Goal: Entertainment & Leisure: Consume media (video, audio)

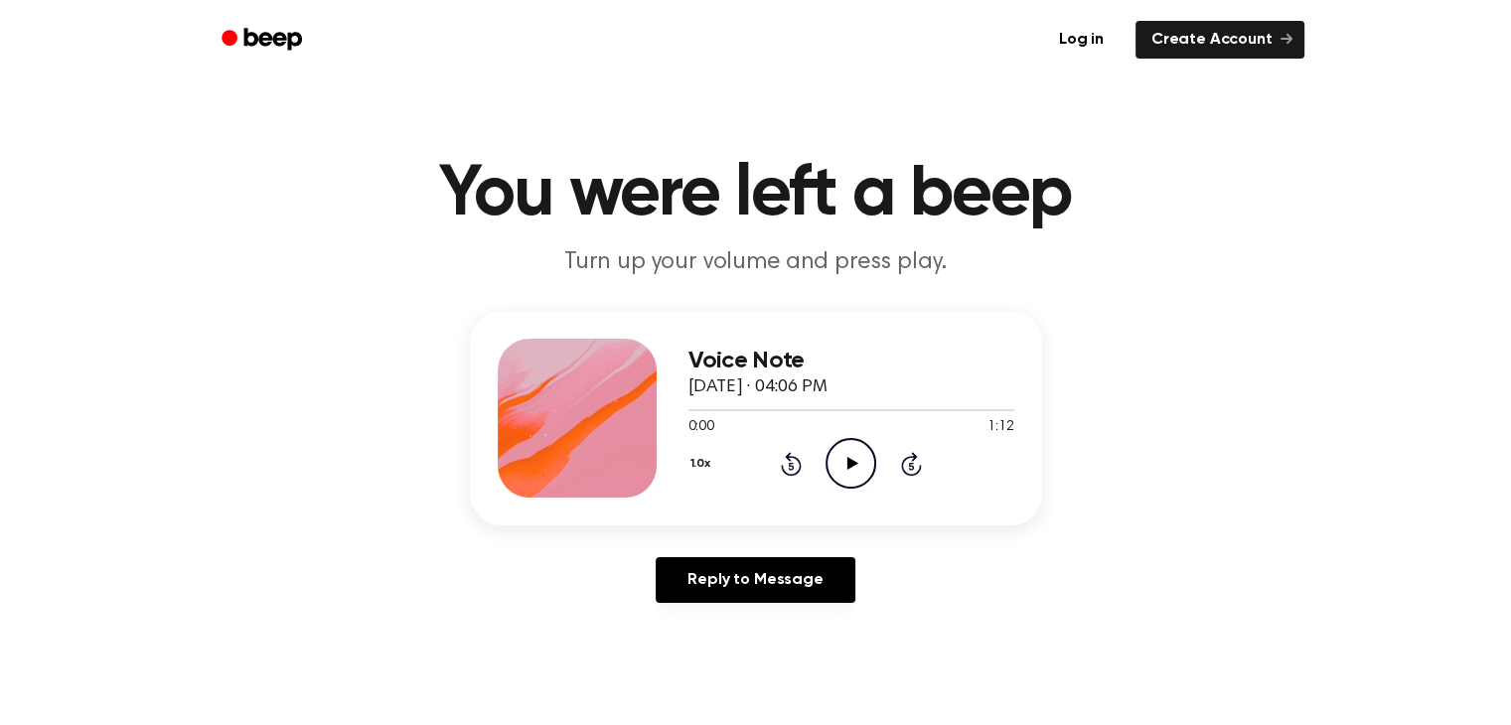
click at [852, 454] on icon "Play Audio" at bounding box center [851, 463] width 51 height 51
click at [857, 462] on icon "Pause Audio" at bounding box center [851, 463] width 51 height 51
click at [847, 449] on icon "Play Audio" at bounding box center [851, 463] width 51 height 51
click at [850, 452] on icon "Pause Audio" at bounding box center [851, 463] width 51 height 51
click at [763, 402] on div at bounding box center [852, 409] width 326 height 16
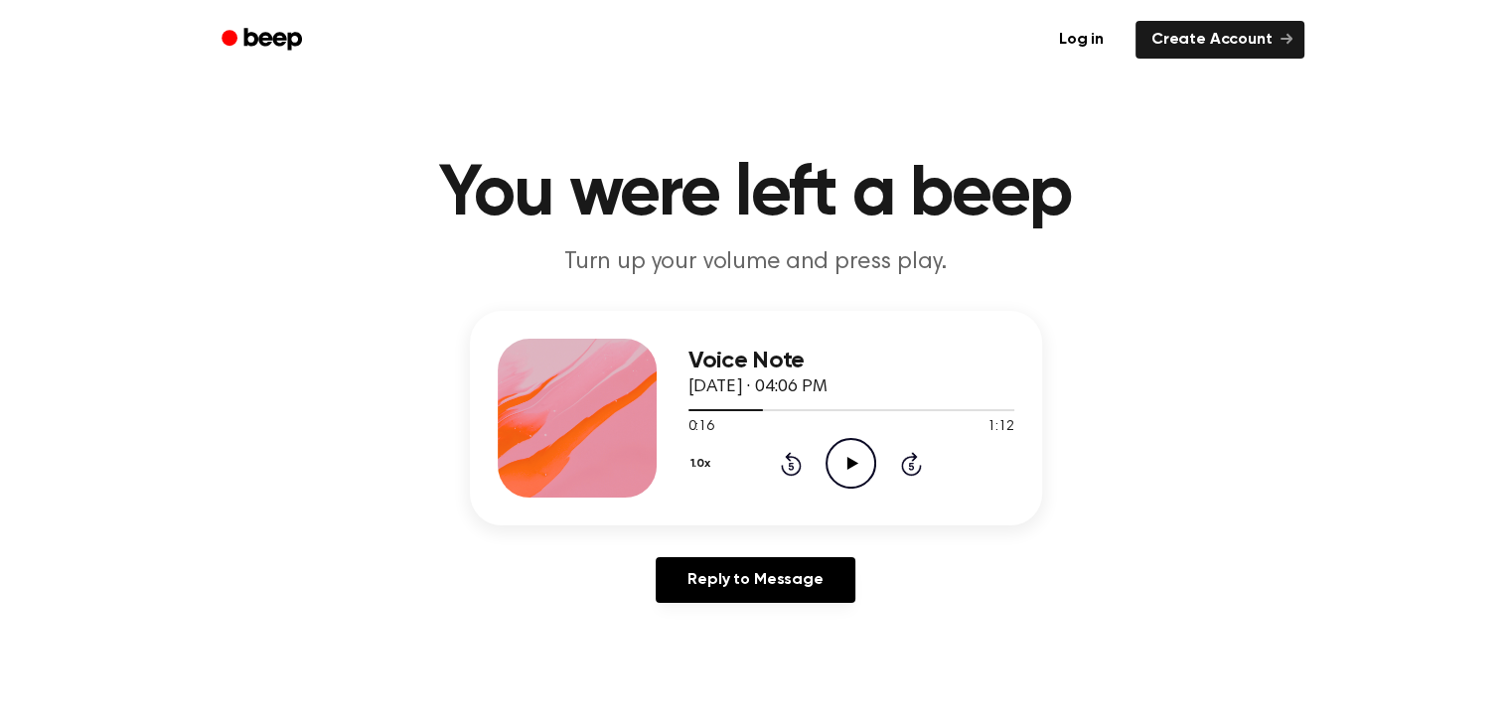
click at [851, 452] on icon "Play Audio" at bounding box center [851, 463] width 51 height 51
click at [836, 464] on icon "Play Audio" at bounding box center [851, 463] width 51 height 51
click at [836, 464] on icon "Pause Audio" at bounding box center [851, 463] width 51 height 51
click at [835, 471] on icon "Play Audio" at bounding box center [851, 463] width 51 height 51
click at [1240, 411] on div "Voice Note September 19, 2025 · 04:06 PM 0:08 1:12 Your browser does not suppor…" at bounding box center [756, 465] width 1464 height 308
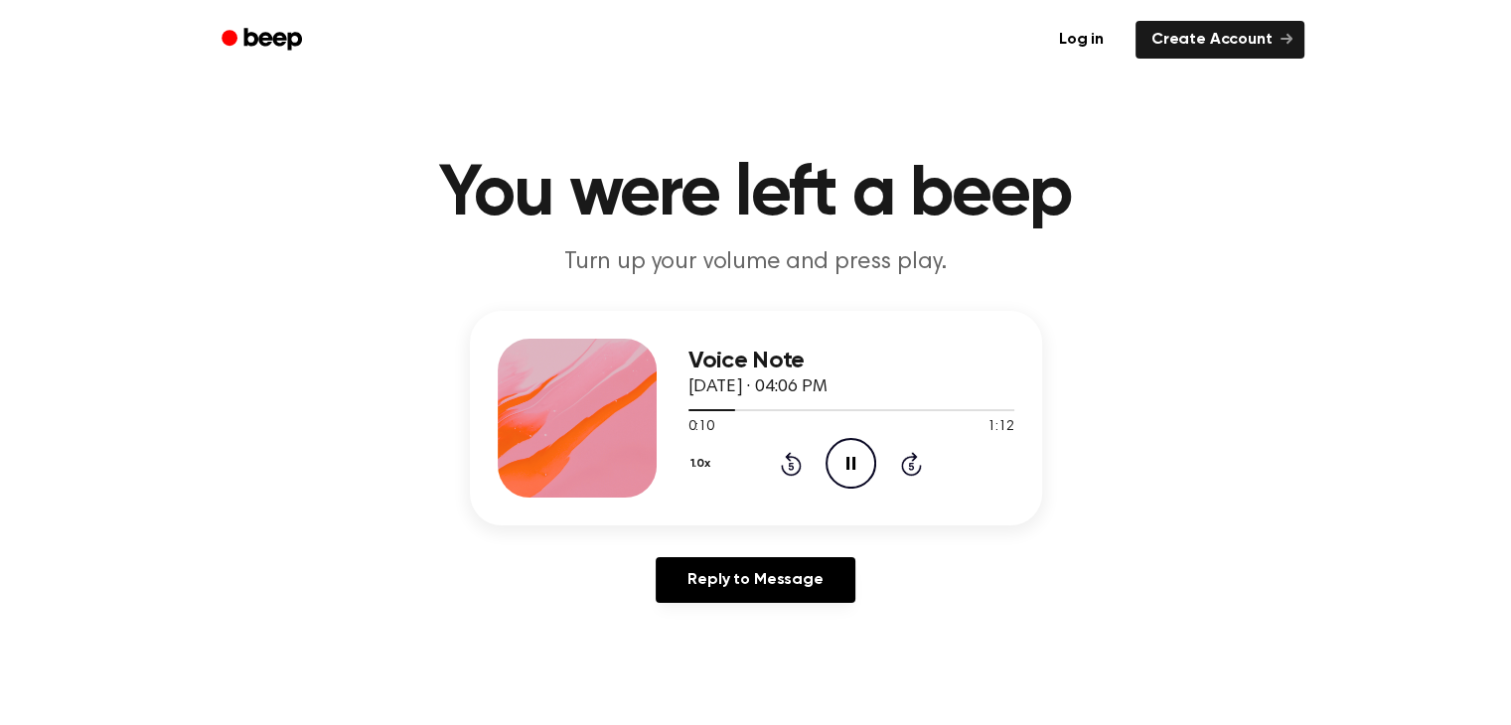
click at [854, 454] on icon "Pause Audio" at bounding box center [851, 463] width 51 height 51
click at [854, 465] on icon at bounding box center [853, 463] width 11 height 13
click at [219, 514] on div "Voice Note September 19, 2025 · 04:06 PM 0:14 1:12 Your browser does not suppor…" at bounding box center [756, 465] width 1464 height 308
click at [853, 470] on icon "Play Audio" at bounding box center [851, 463] width 51 height 51
click at [940, 409] on div at bounding box center [852, 410] width 326 height 2
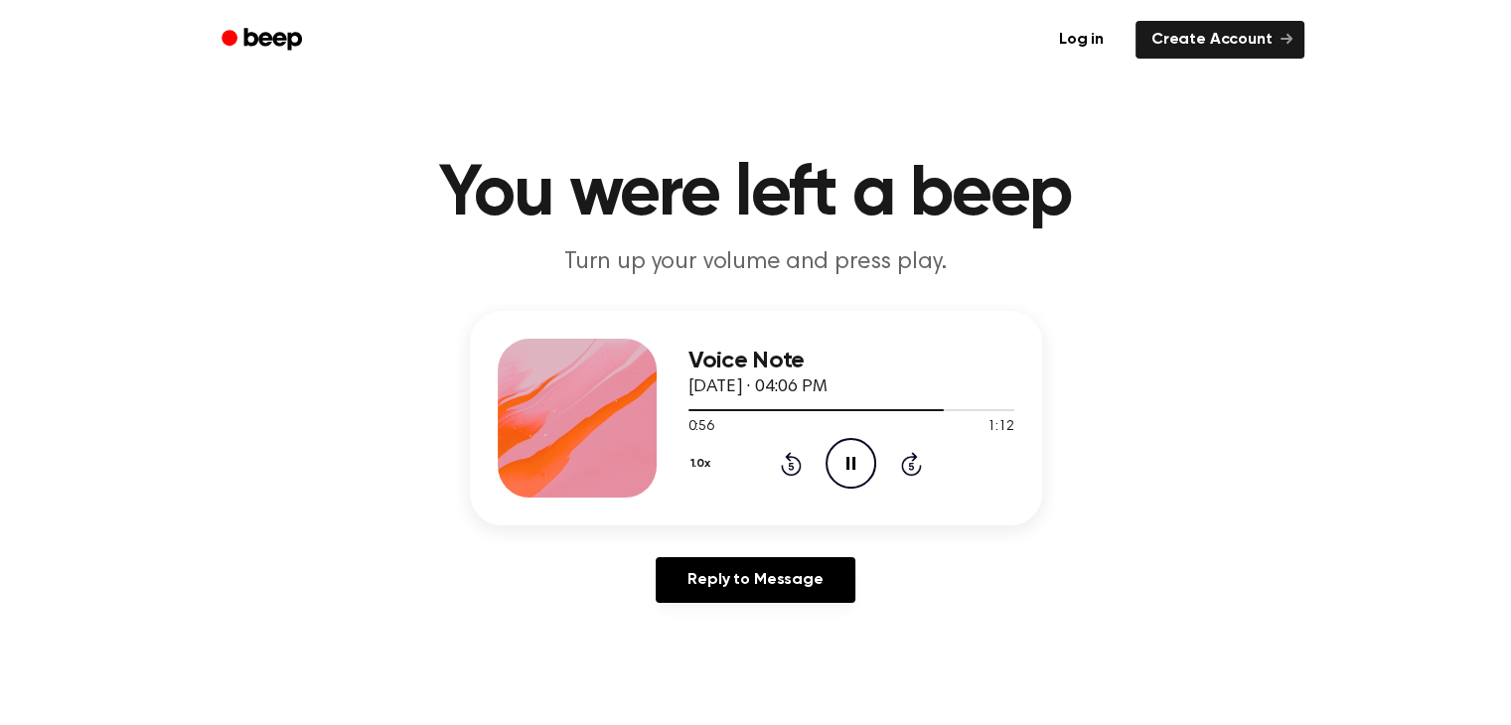
click at [839, 462] on icon "Pause Audio" at bounding box center [851, 463] width 51 height 51
click at [873, 450] on icon "Play Audio" at bounding box center [851, 463] width 51 height 51
drag, startPoint x: 153, startPoint y: 108, endPoint x: 0, endPoint y: 25, distance: 174.3
click at [152, 106] on main "You were left a beep Turn up your volume and press play. Voice Note September 1…" at bounding box center [755, 612] width 1511 height 1225
click at [957, 407] on div at bounding box center [852, 409] width 326 height 16
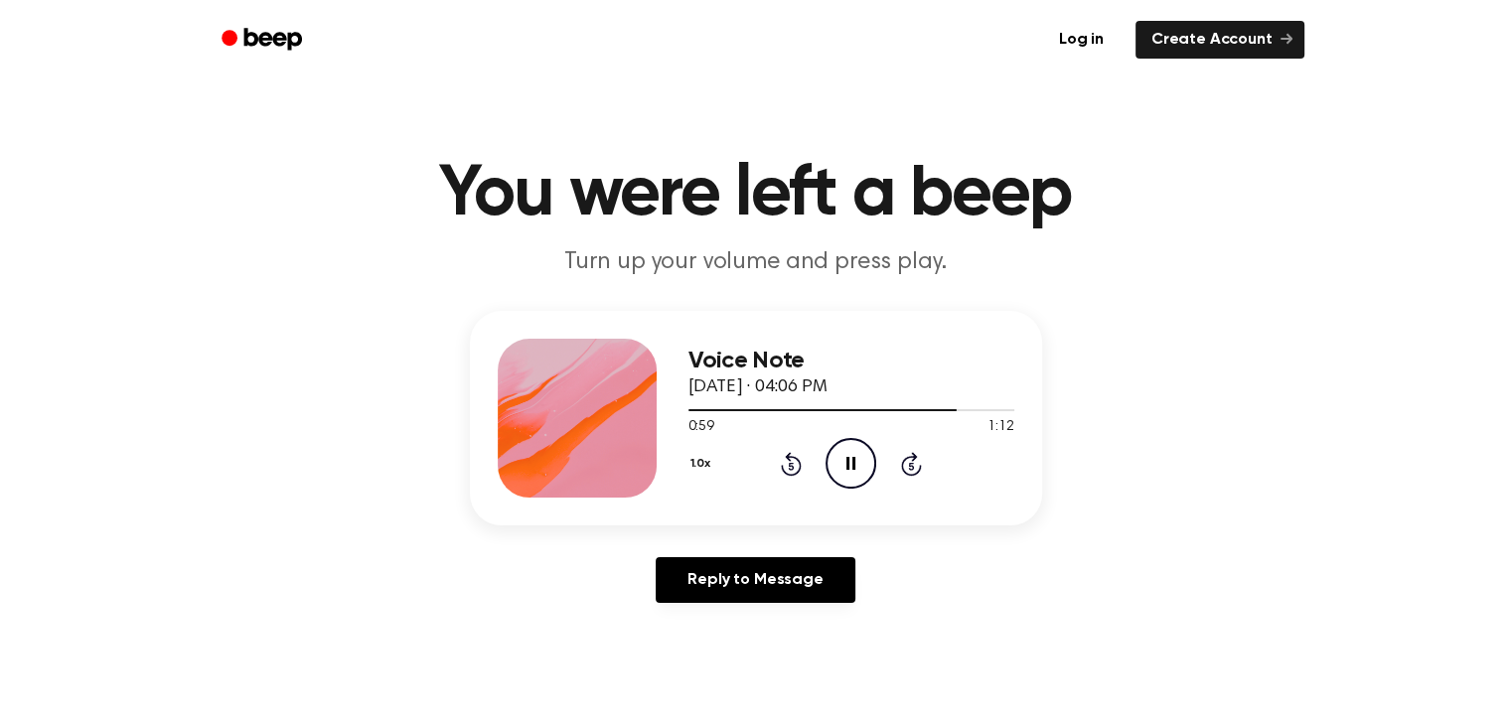
click at [856, 463] on icon "Pause Audio" at bounding box center [851, 463] width 51 height 51
click at [852, 478] on icon "Play Audio" at bounding box center [851, 463] width 51 height 51
click at [842, 472] on icon "Pause Audio" at bounding box center [851, 463] width 51 height 51
click at [842, 470] on icon "Play Audio" at bounding box center [851, 463] width 51 height 51
click at [854, 454] on icon "Play Audio" at bounding box center [851, 463] width 51 height 51
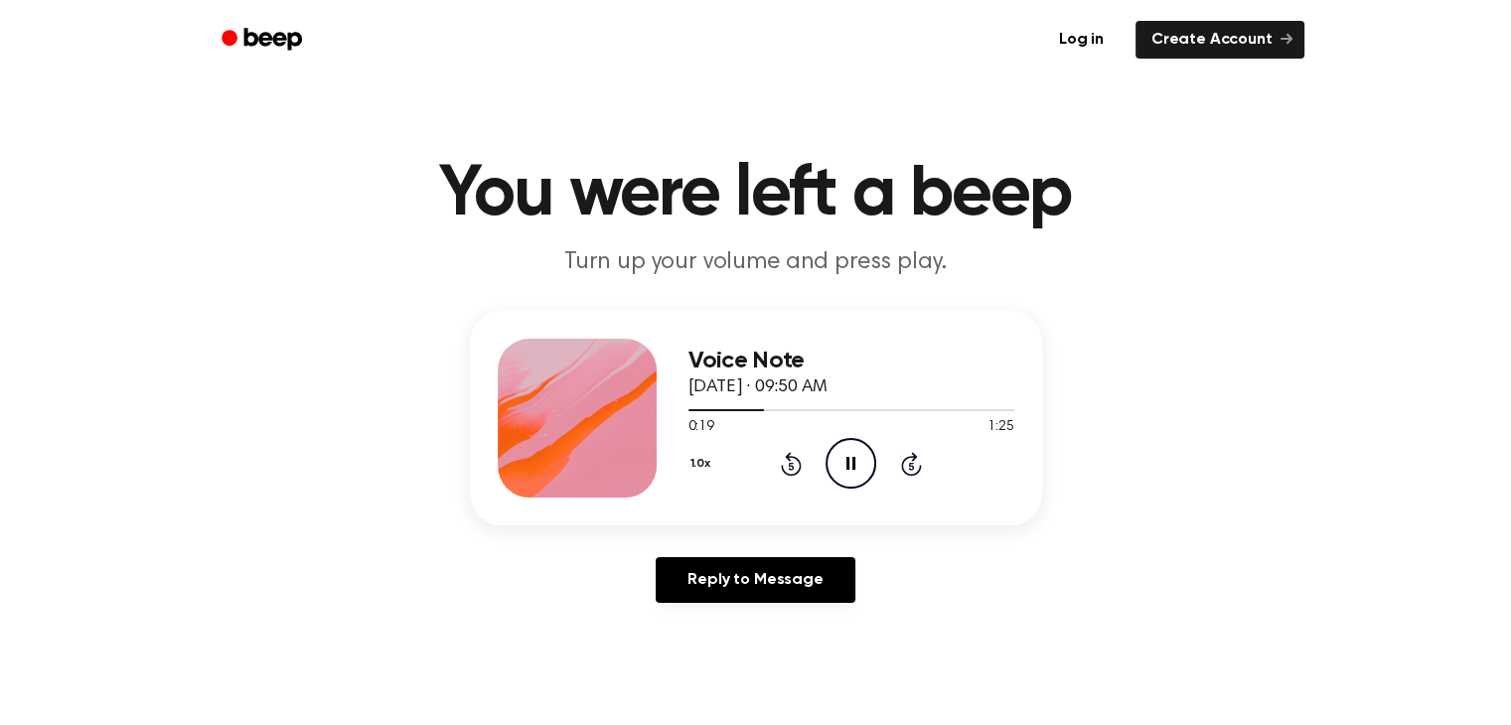
click at [204, 474] on div "Voice Note [DATE] · 09:50 AM 0:19 1:25 Your browser does not support the [objec…" at bounding box center [756, 465] width 1464 height 308
click at [866, 473] on icon "Play Audio" at bounding box center [851, 463] width 51 height 51
click at [866, 473] on icon "Pause Audio" at bounding box center [851, 463] width 51 height 51
click at [866, 473] on icon "Play Audio" at bounding box center [851, 463] width 51 height 51
click at [866, 473] on icon "Pause Audio" at bounding box center [851, 463] width 51 height 51
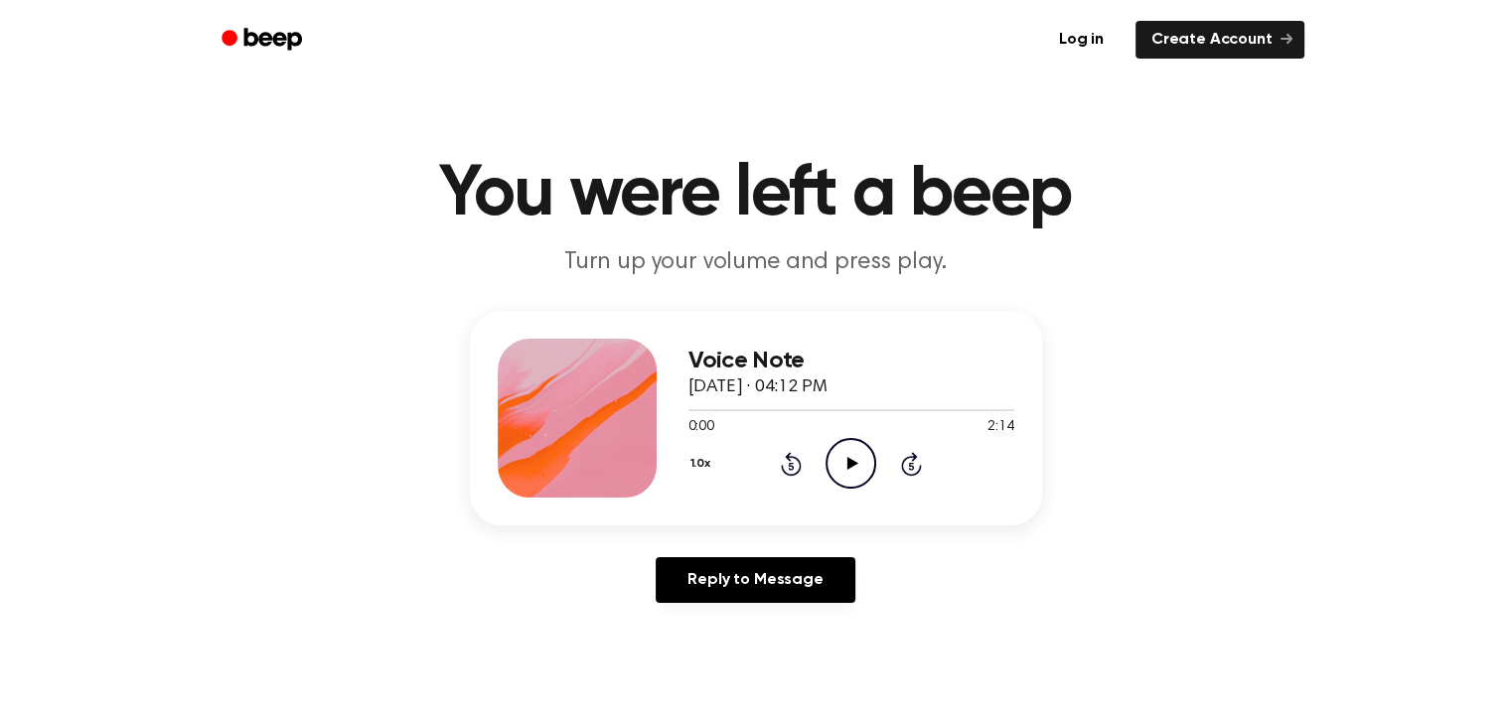
click at [847, 454] on icon "Play Audio" at bounding box center [851, 463] width 51 height 51
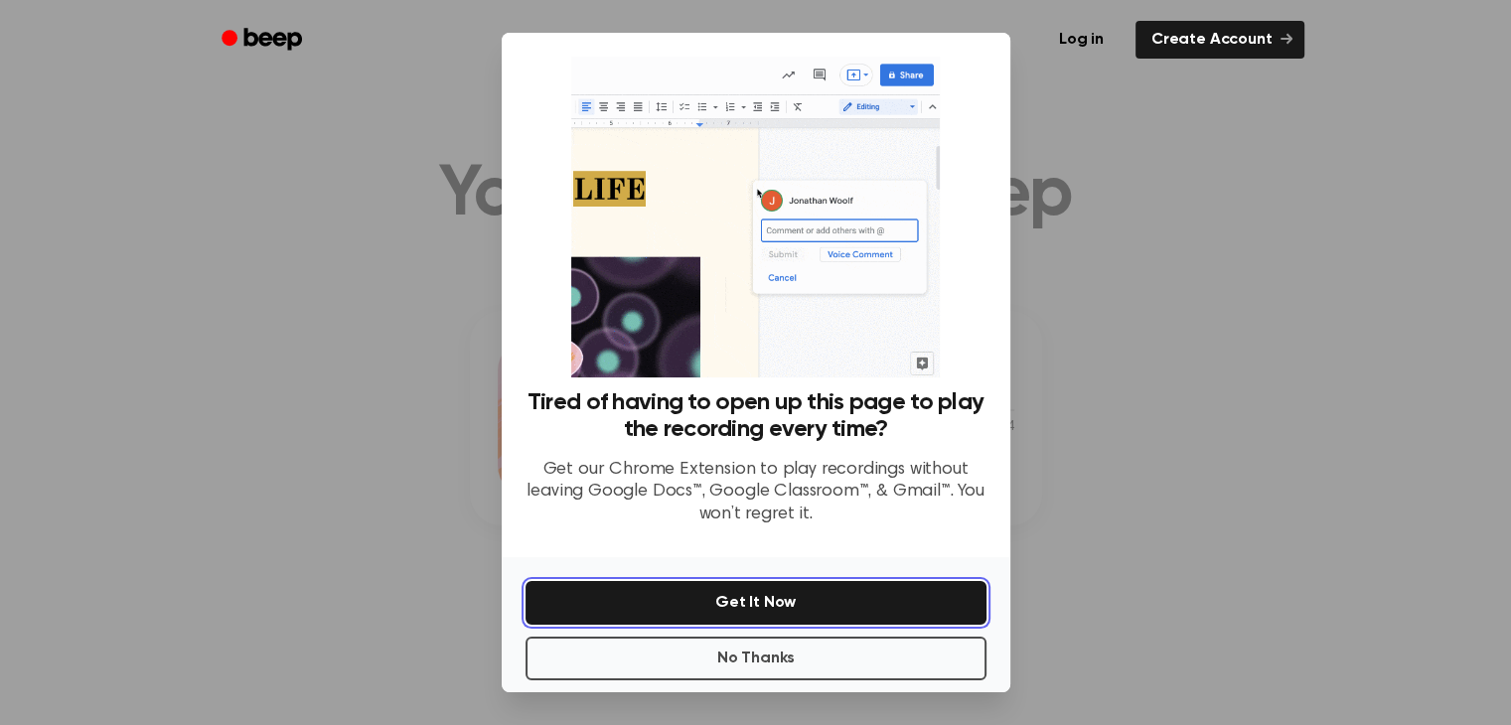
click at [763, 601] on button "Get It Now" at bounding box center [756, 603] width 461 height 44
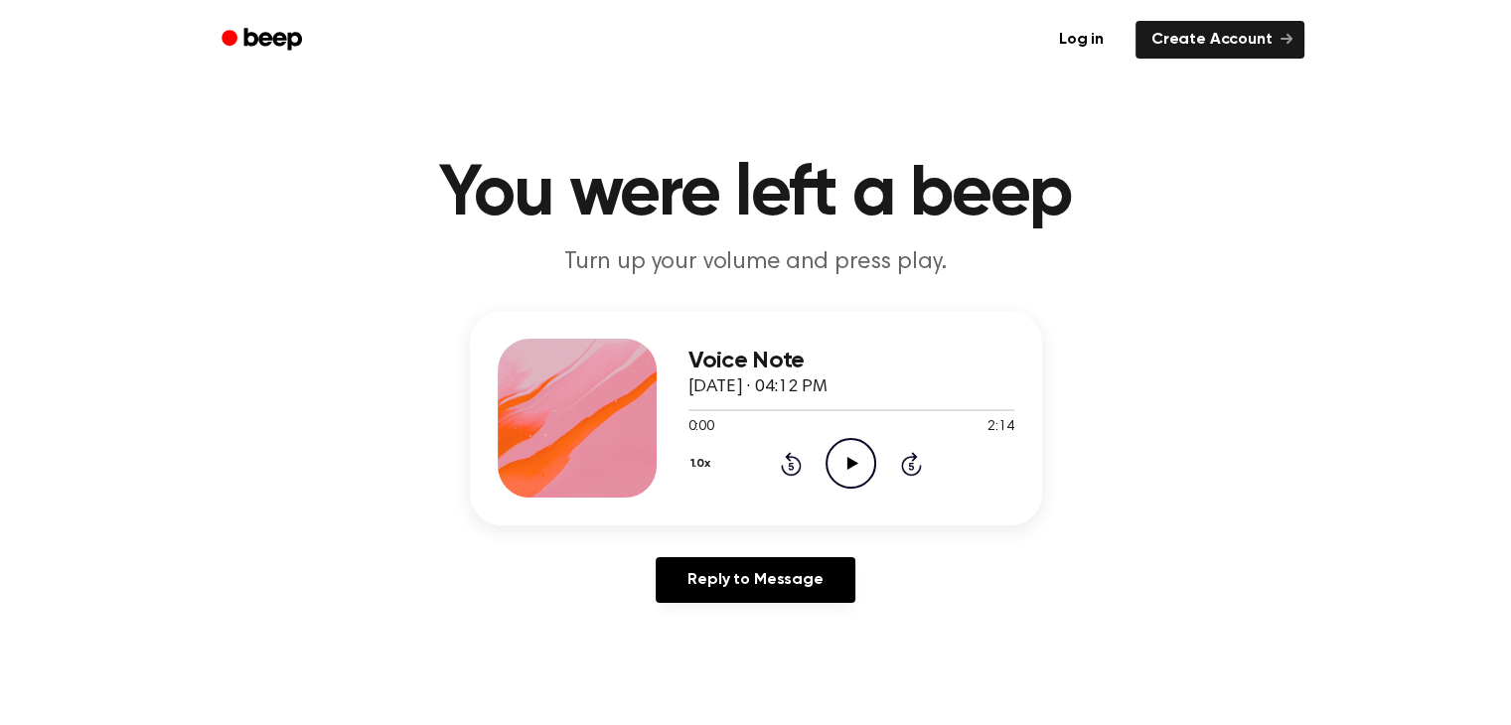
click at [869, 473] on icon "Play Audio" at bounding box center [851, 463] width 51 height 51
click at [844, 455] on icon "Pause Audio" at bounding box center [851, 463] width 51 height 51
click at [836, 458] on icon "Play Audio" at bounding box center [851, 463] width 51 height 51
click at [851, 462] on icon "Pause Audio" at bounding box center [851, 463] width 51 height 51
click at [854, 461] on icon "Play Audio" at bounding box center [851, 463] width 51 height 51
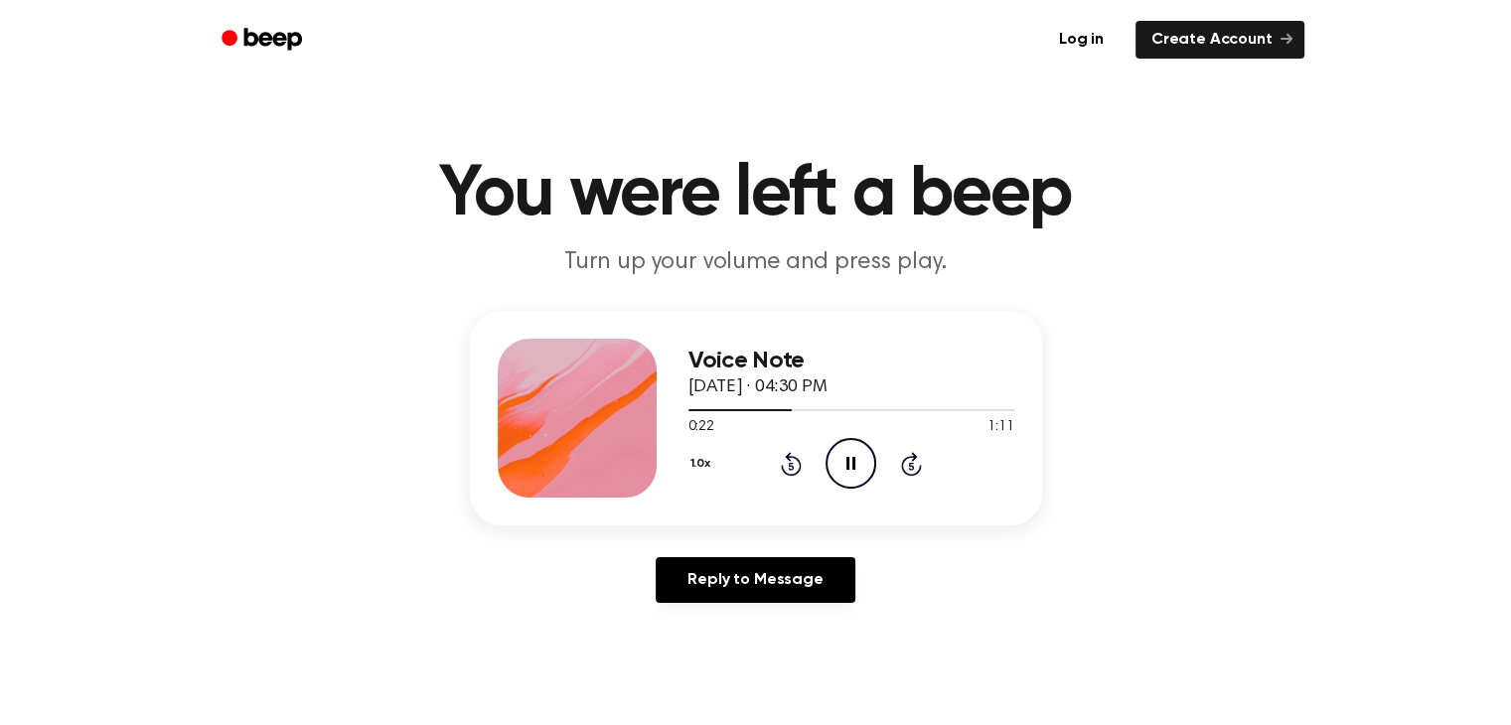
click at [847, 462] on icon at bounding box center [851, 463] width 9 height 13
click at [841, 464] on icon "Play Audio" at bounding box center [851, 463] width 51 height 51
click at [858, 462] on icon "Play Audio" at bounding box center [851, 463] width 51 height 51
